Goal: Task Accomplishment & Management: Manage account settings

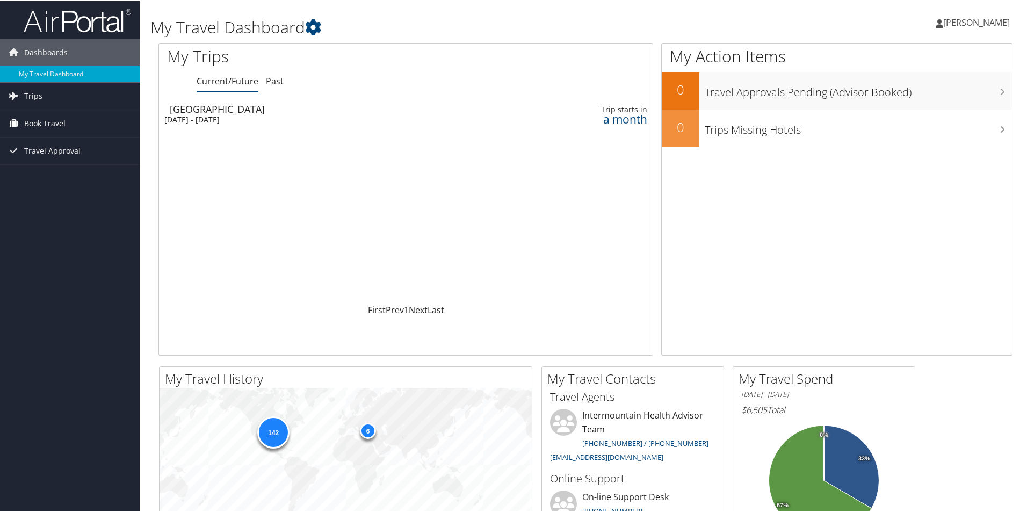
click at [51, 122] on span "Book Travel" at bounding box center [44, 122] width 41 height 27
click at [52, 173] on link "Book/Manage Online Trips" at bounding box center [70, 176] width 140 height 16
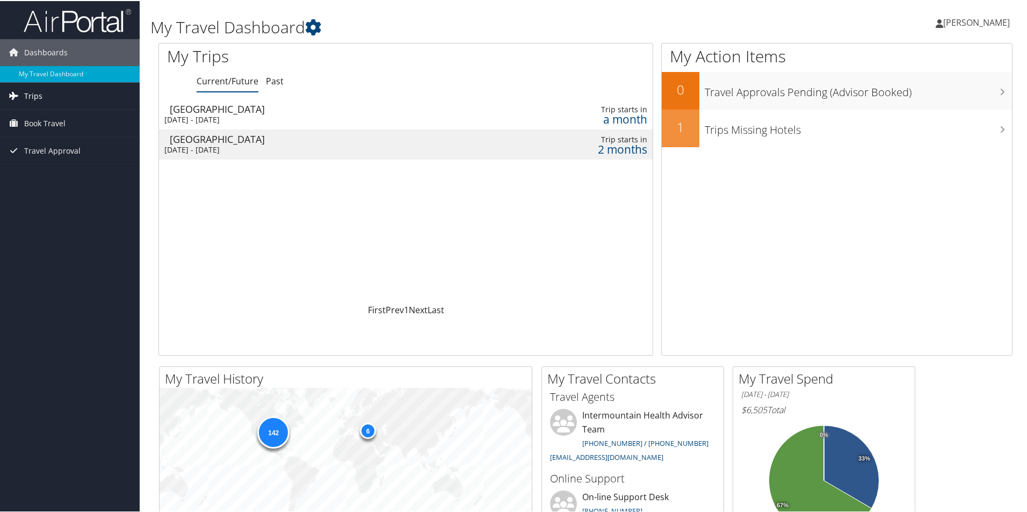
click at [40, 96] on span "Trips" at bounding box center [33, 95] width 18 height 27
click at [49, 149] on link "Trips Missing Hotels" at bounding box center [70, 149] width 140 height 16
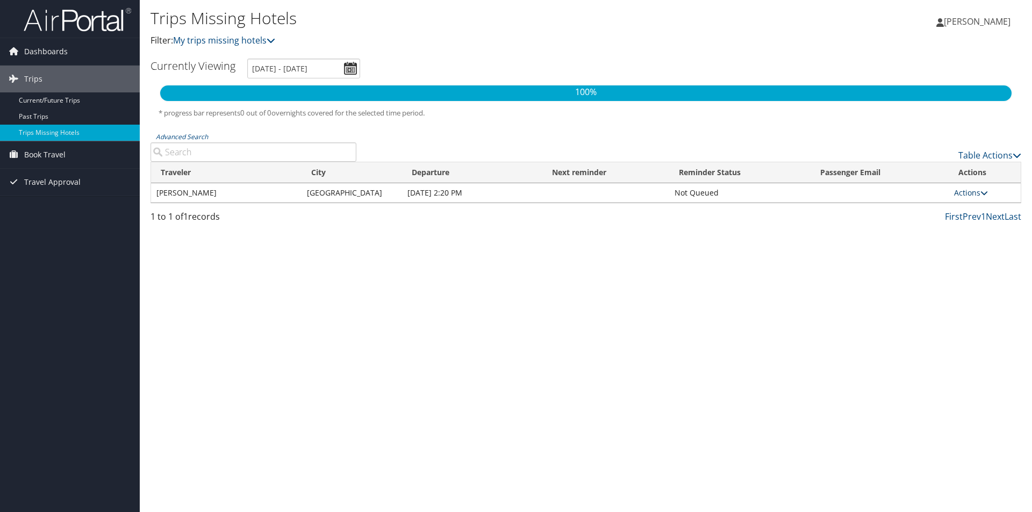
click at [978, 193] on link "Actions" at bounding box center [971, 193] width 34 height 10
click at [955, 244] on link "Attach Hotel" at bounding box center [948, 245] width 74 height 18
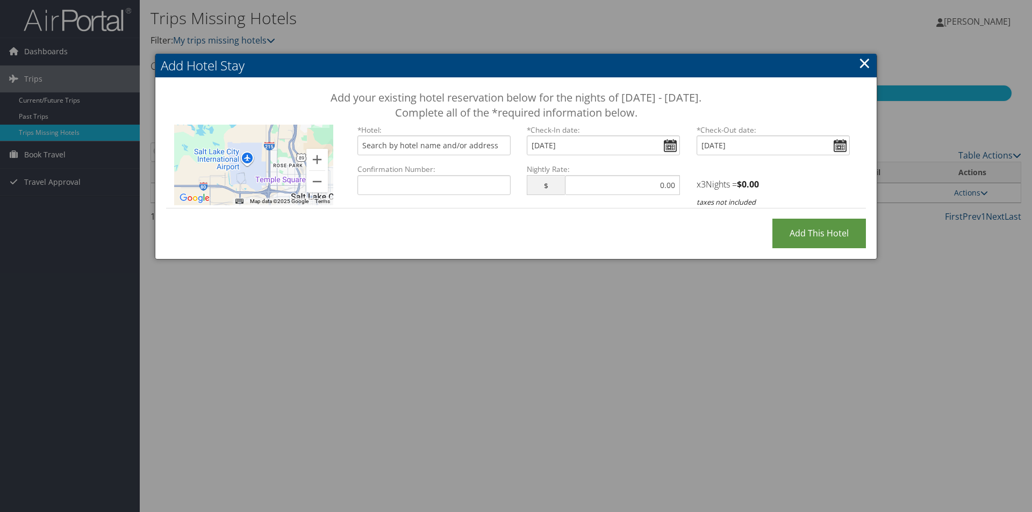
click at [859, 62] on link "×" at bounding box center [864, 62] width 12 height 21
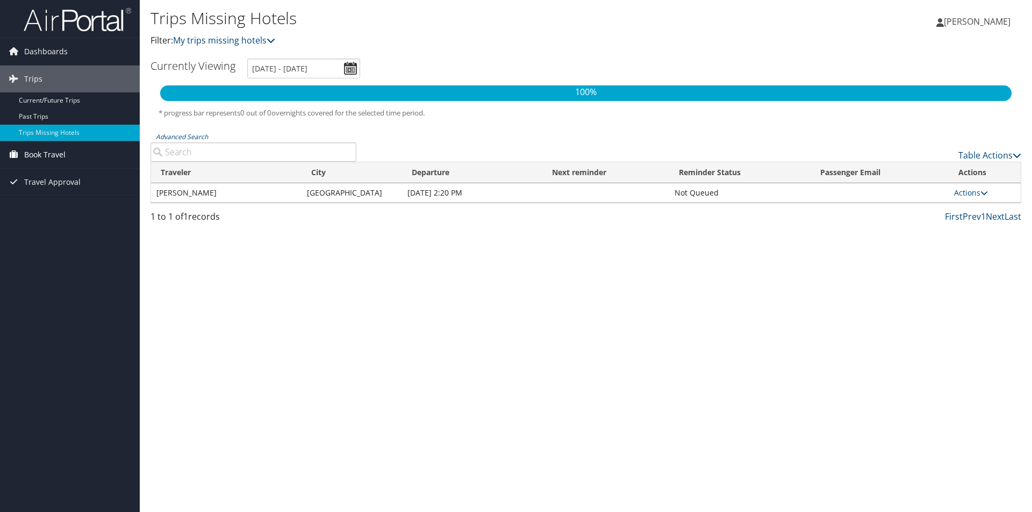
click at [57, 154] on span "Book Travel" at bounding box center [44, 154] width 41 height 27
click at [51, 205] on link "Book/Manage Online Trips" at bounding box center [70, 208] width 140 height 16
click at [974, 189] on link "Actions" at bounding box center [971, 193] width 34 height 10
click at [956, 240] on link "Attach Hotel" at bounding box center [948, 245] width 74 height 18
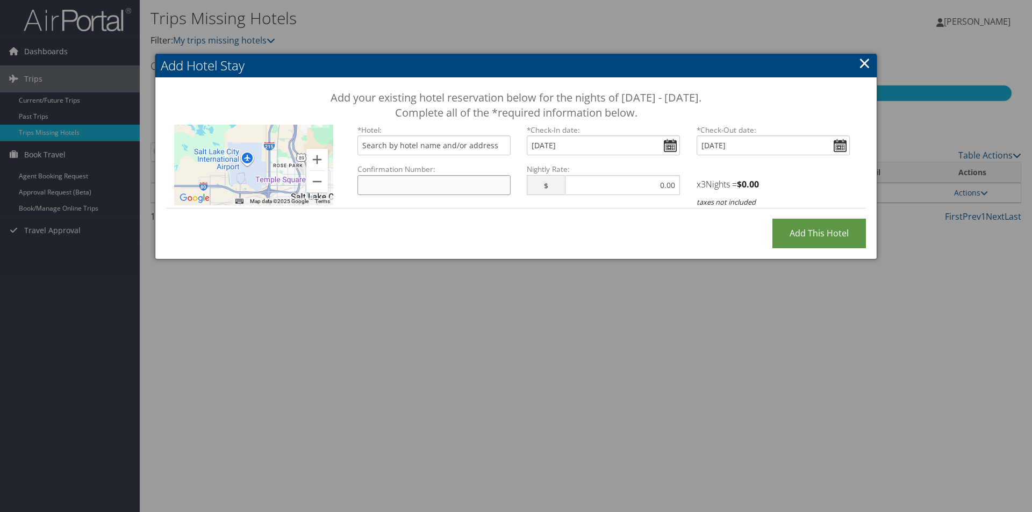
click at [439, 183] on input "Confirmation Number:" at bounding box center [433, 185] width 153 height 20
paste input "3351065736"
type input "3351065736"
click at [832, 237] on input "Add this Hotel" at bounding box center [818, 234] width 93 height 30
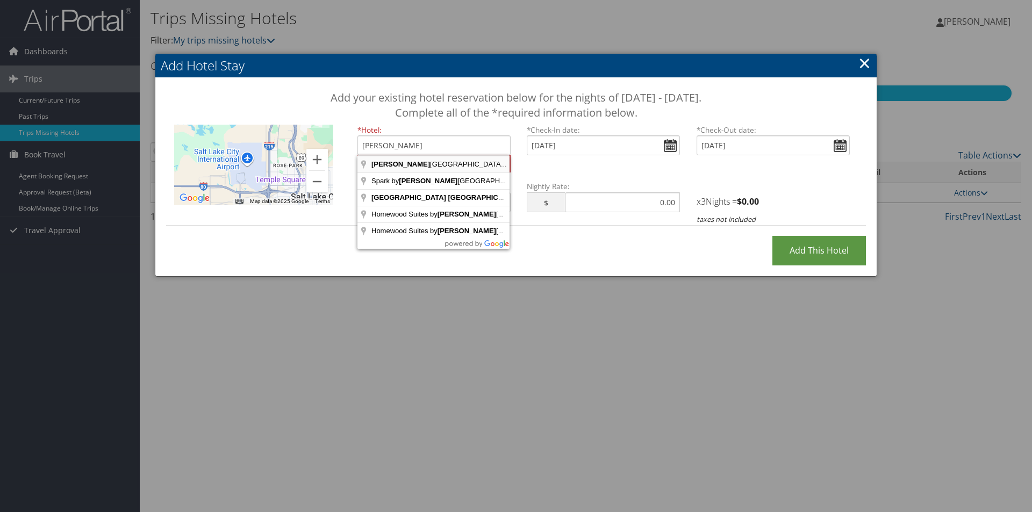
type input "Hilton Salt Lake City Center, S W Temple St, Salt Lake City, UT, USA"
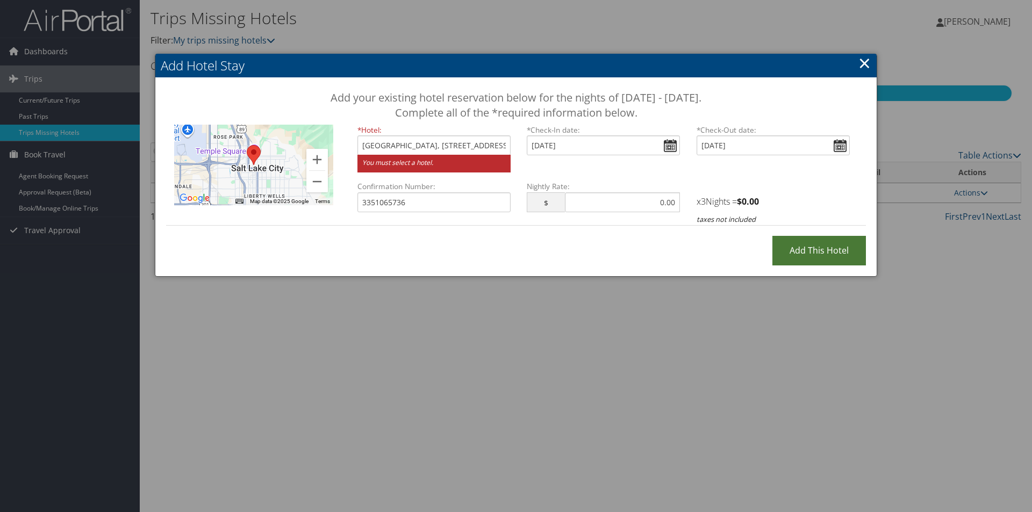
click at [822, 256] on input "Add this Hotel" at bounding box center [818, 251] width 93 height 30
type input "Processing..."
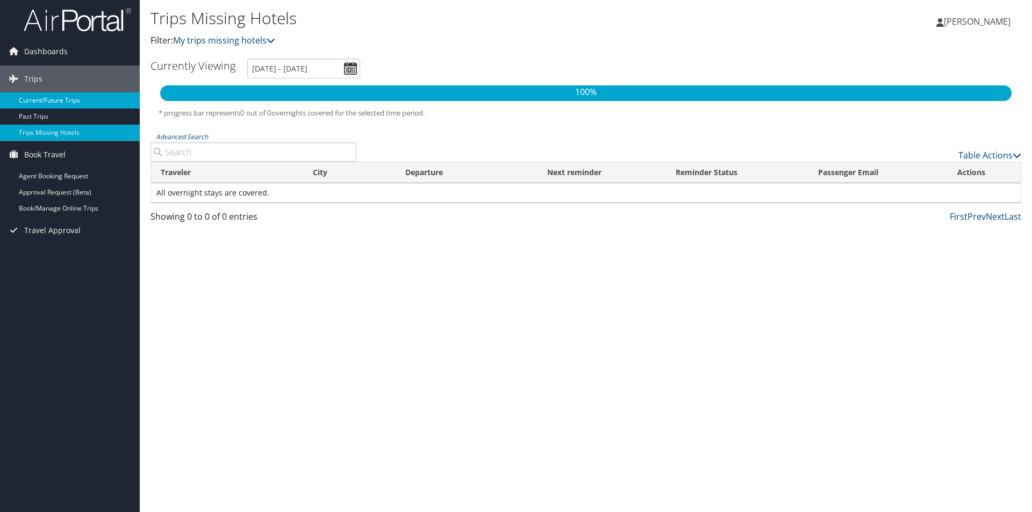
click at [59, 97] on link "Current/Future Trips" at bounding box center [70, 100] width 140 height 16
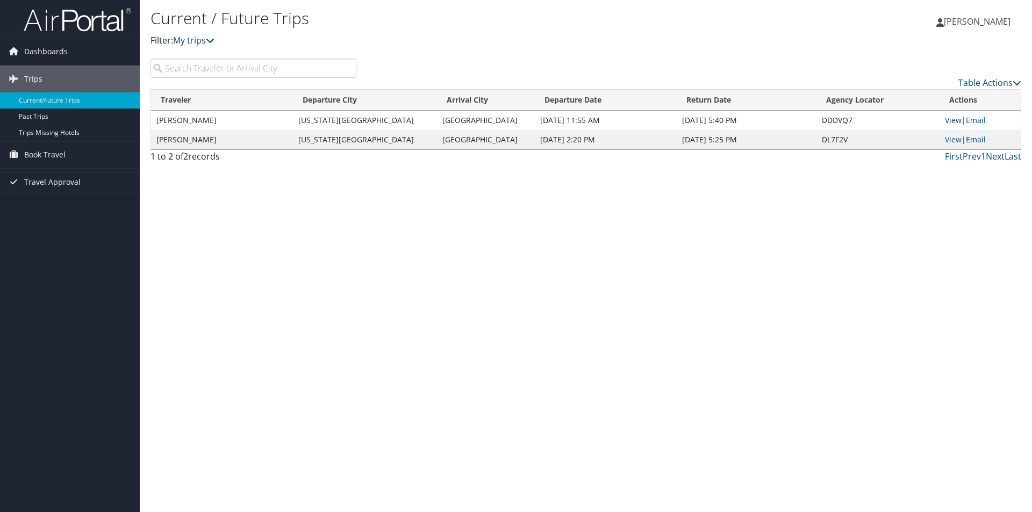
click at [950, 118] on link "View" at bounding box center [953, 120] width 17 height 10
